Goal: Task Accomplishment & Management: Use online tool/utility

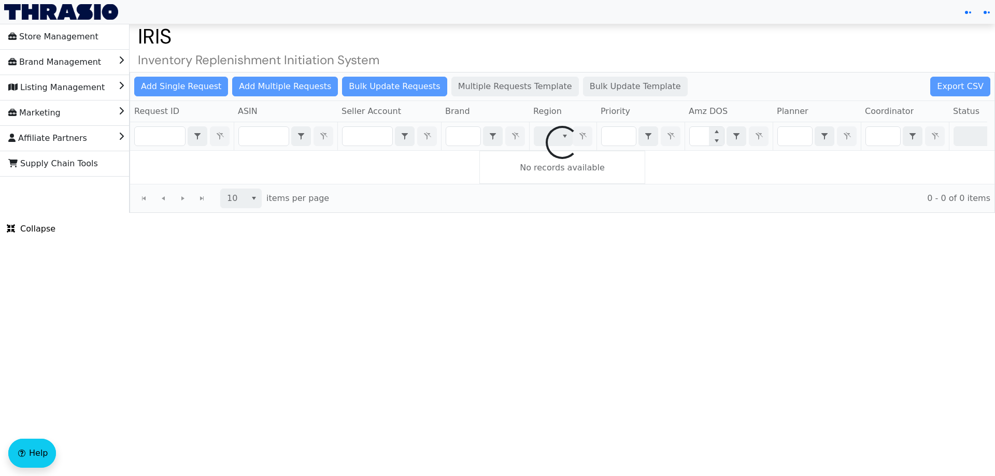
click at [463, 145] on div at bounding box center [562, 143] width 864 height 140
click at [466, 136] on div at bounding box center [562, 143] width 864 height 140
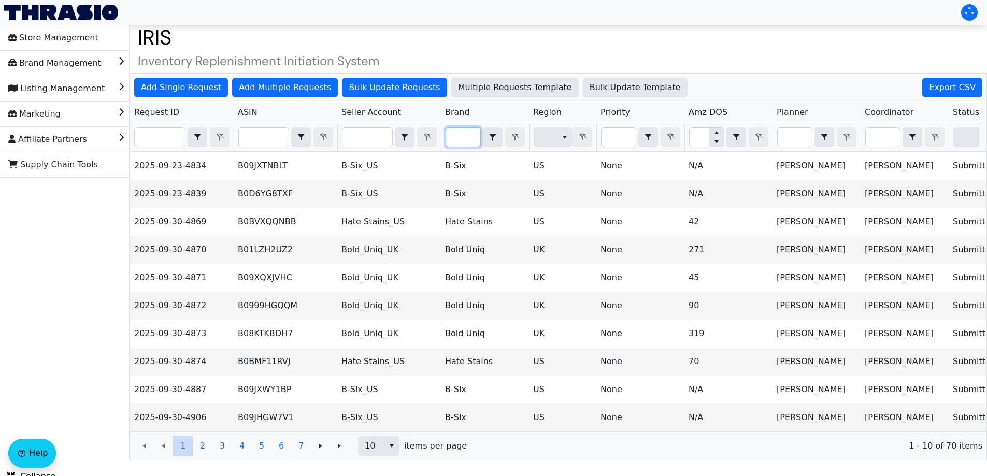
click at [466, 136] on input "Filter" at bounding box center [463, 137] width 34 height 19
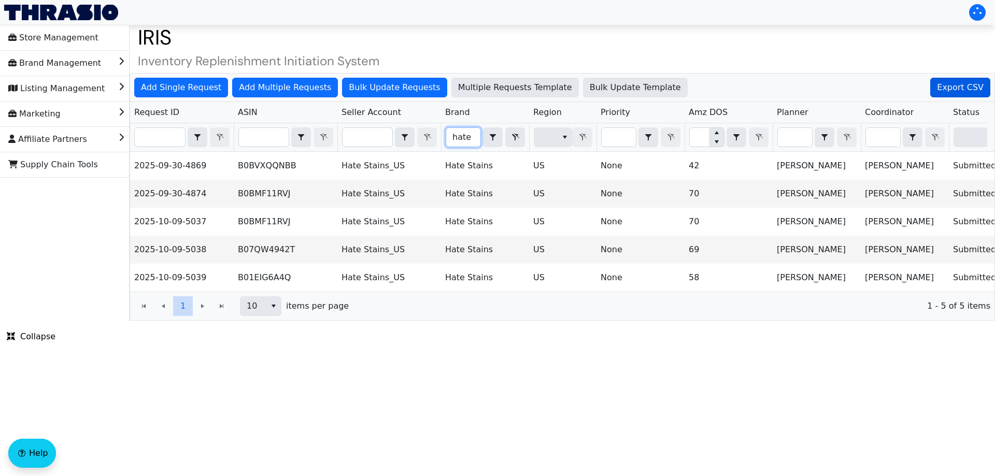
type input "hate"
click at [957, 92] on span "Export CSV" at bounding box center [960, 87] width 47 height 12
